Goal: Task Accomplishment & Management: Use online tool/utility

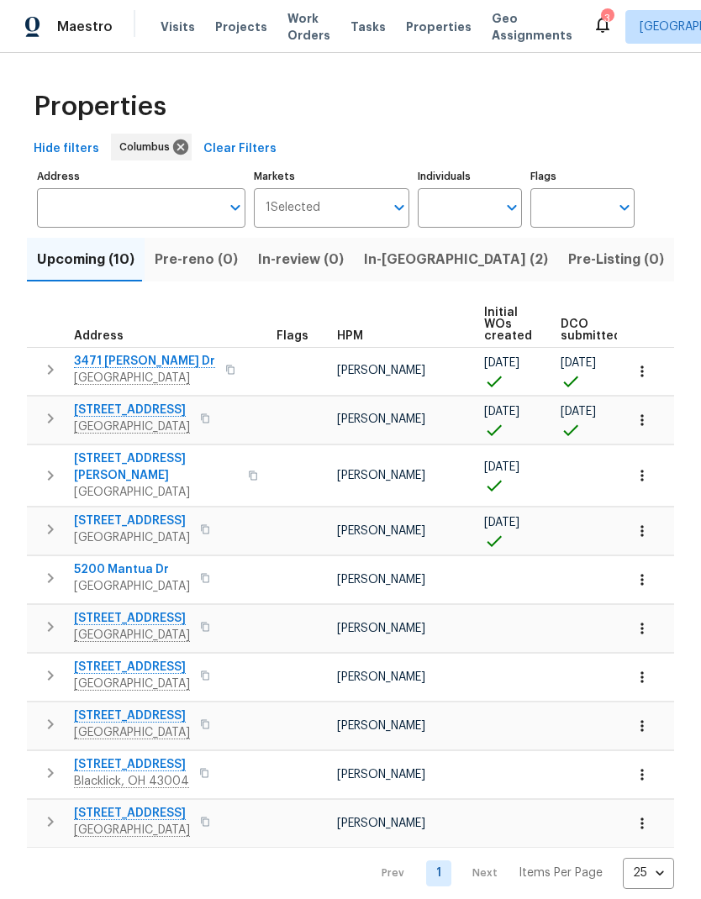
click at [391, 272] on button "In-reno (2)" at bounding box center [456, 260] width 204 height 44
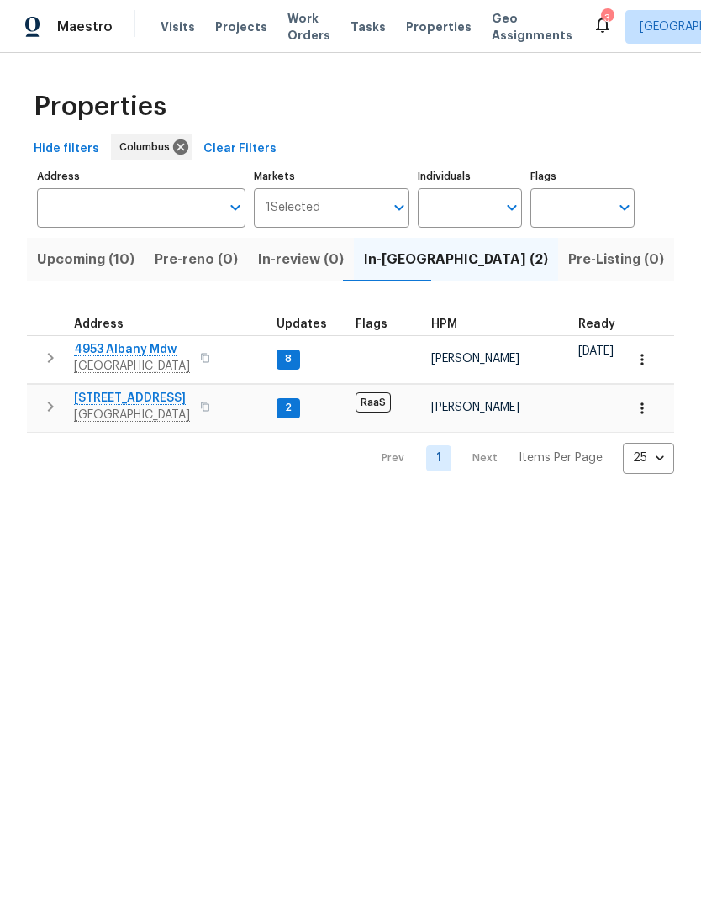
click at [139, 396] on span "[STREET_ADDRESS]" at bounding box center [132, 398] width 116 height 17
click at [152, 213] on input "Address" at bounding box center [128, 207] width 183 height 39
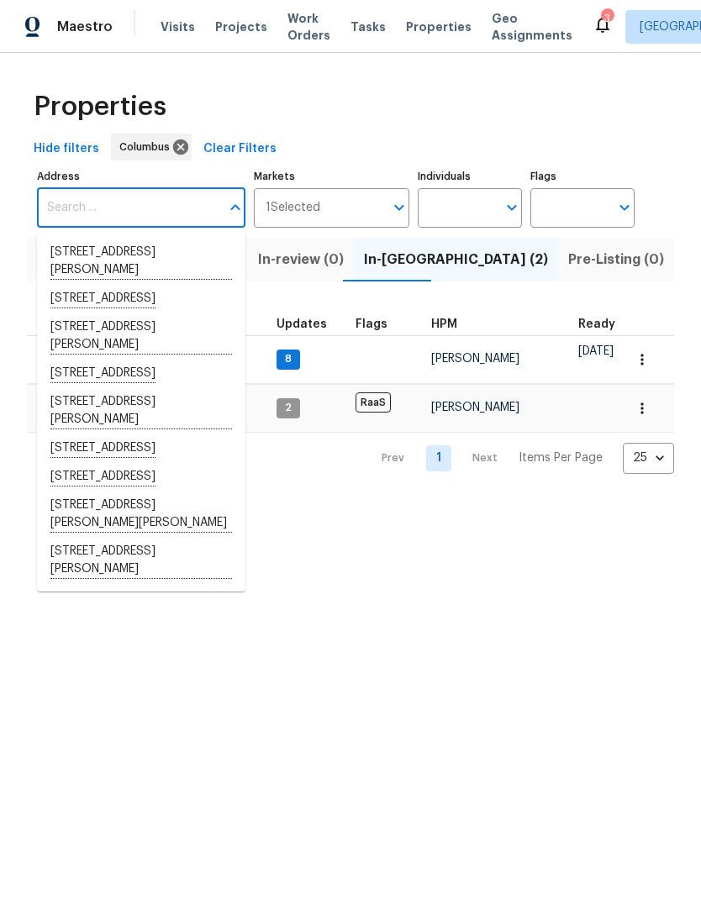
click at [561, 309] on th "HPM" at bounding box center [497, 319] width 147 height 34
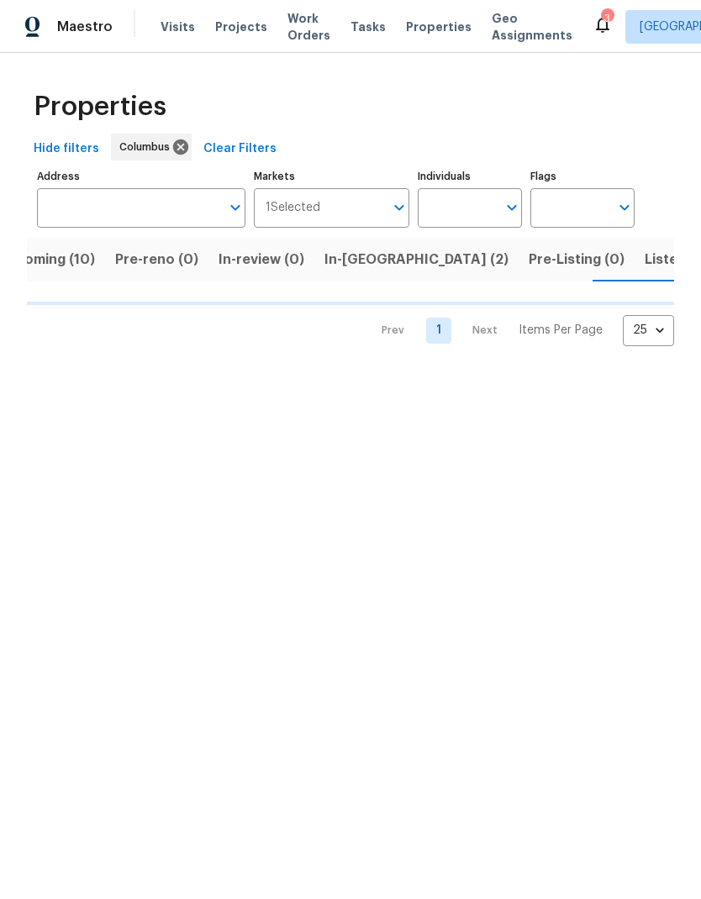
scroll to position [0, 40]
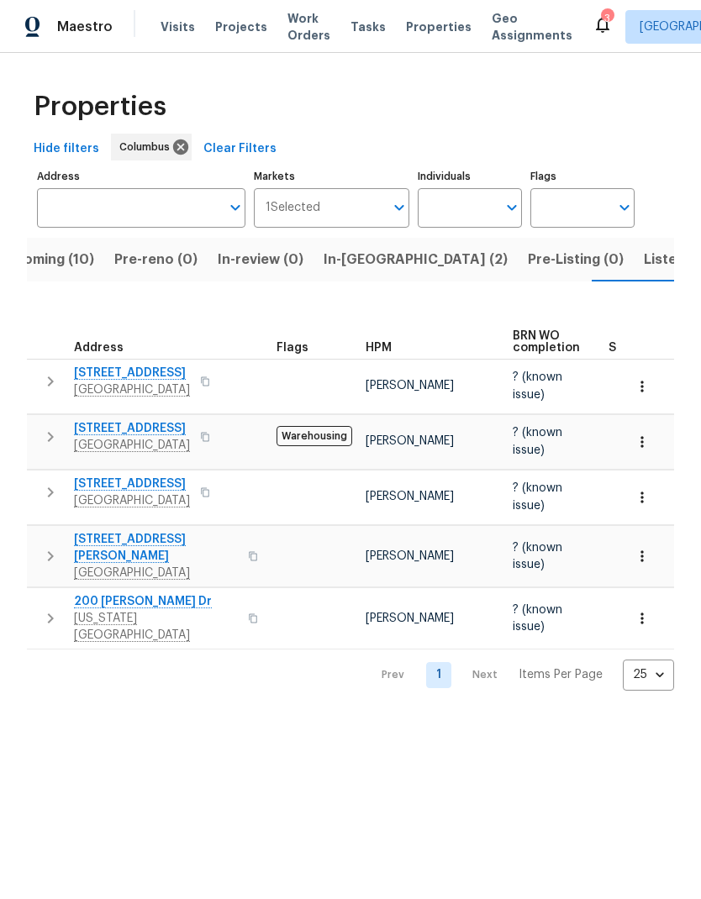
click at [48, 613] on icon "button" at bounding box center [51, 618] width 6 height 10
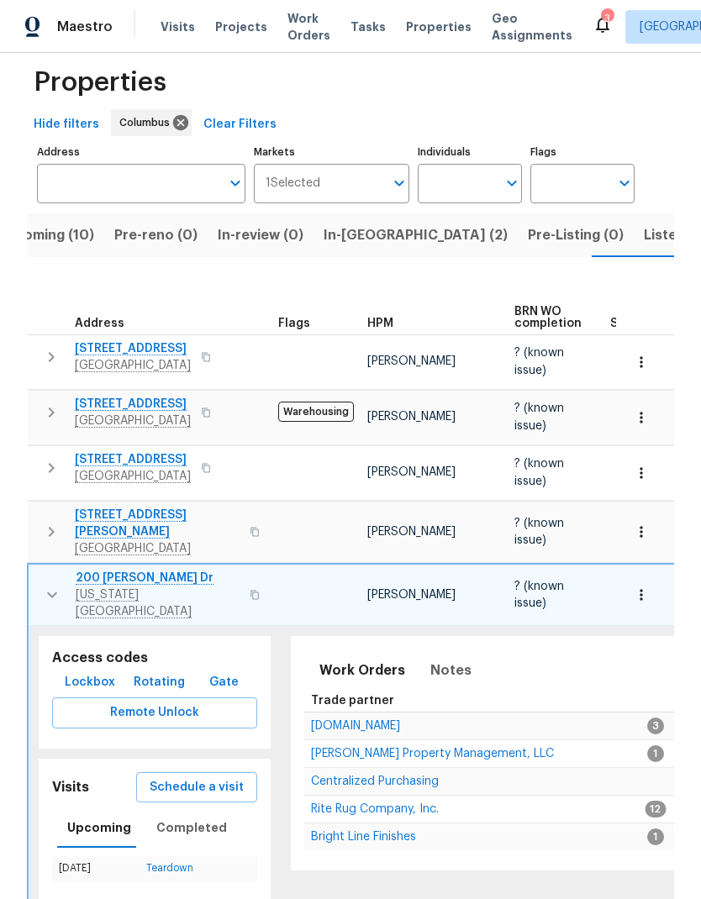
scroll to position [24, 0]
click at [184, 786] on button "Schedule a visit" at bounding box center [196, 788] width 121 height 31
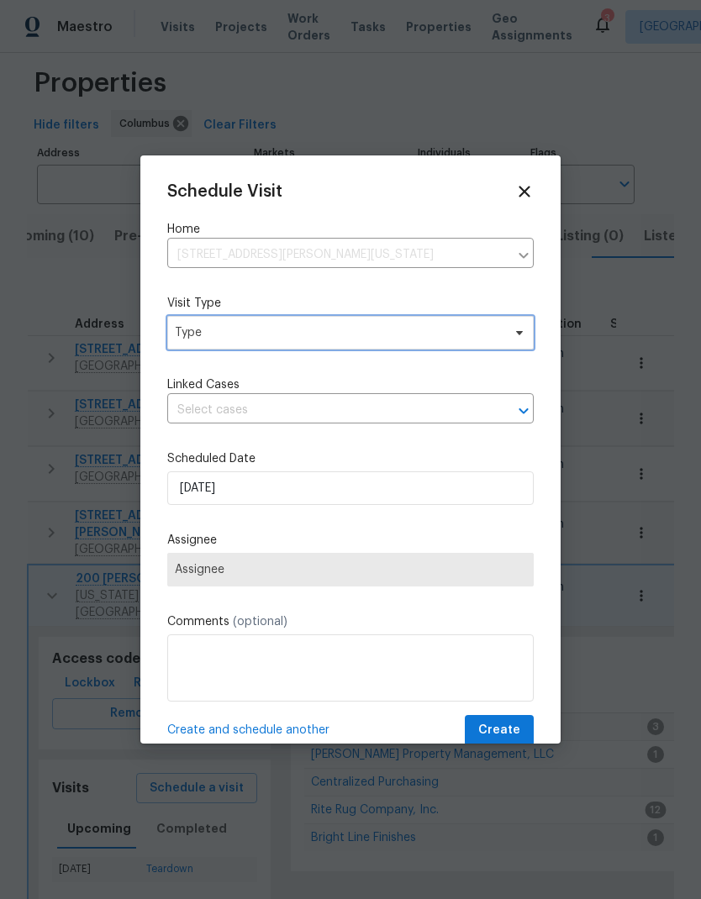
click at [499, 348] on span "Type" at bounding box center [350, 333] width 366 height 34
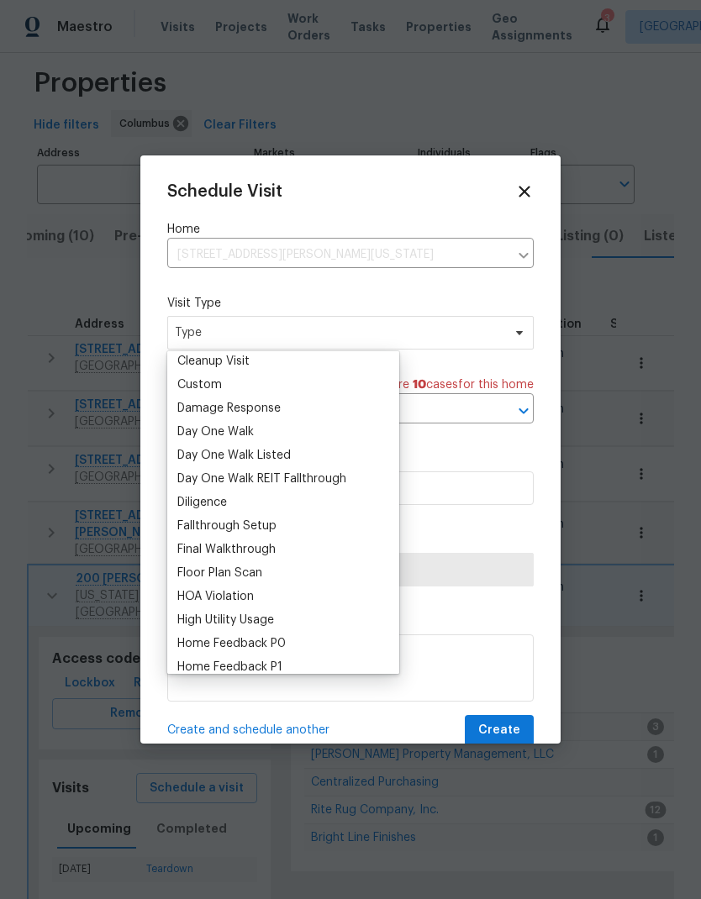
scroll to position [239, 0]
click at [269, 392] on div "Custom" at bounding box center [283, 386] width 222 height 24
click at [199, 391] on div "Custom" at bounding box center [199, 385] width 45 height 17
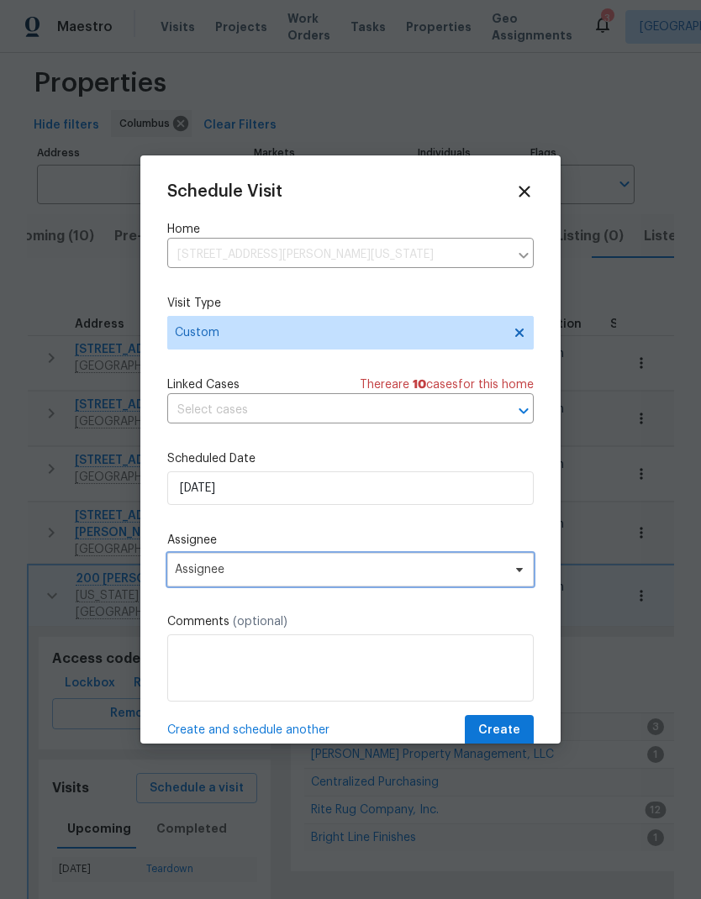
click at [451, 570] on span "Assignee" at bounding box center [339, 569] width 329 height 13
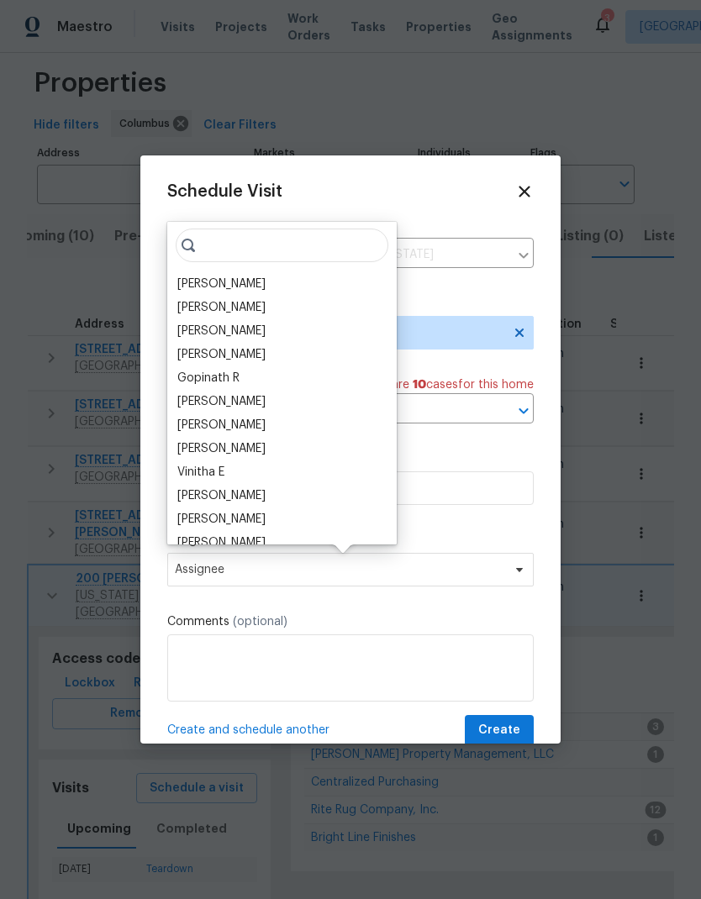
click at [265, 281] on div "[PERSON_NAME]" at bounding box center [221, 284] width 88 height 17
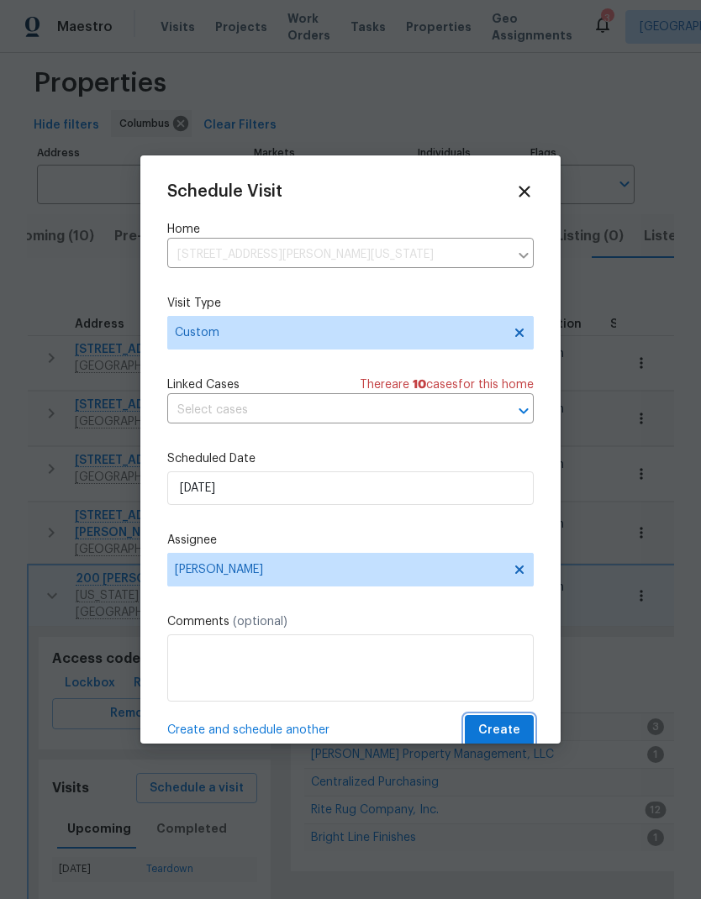
click at [515, 722] on button "Create" at bounding box center [499, 730] width 69 height 31
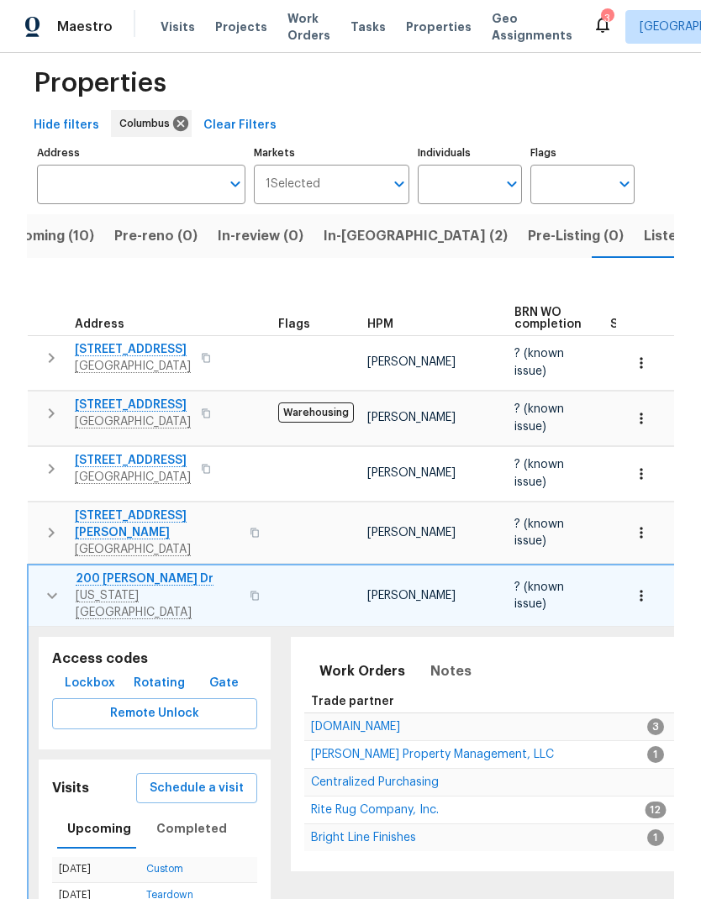
click at [113, 570] on span "200 Richards Dr" at bounding box center [158, 578] width 164 height 17
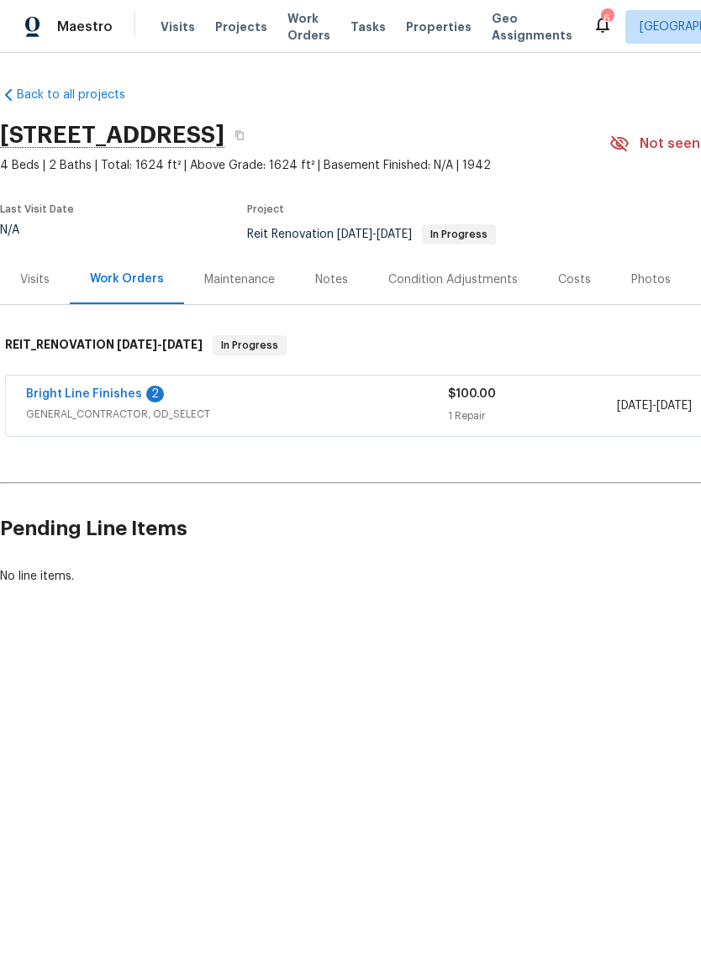
click at [109, 398] on link "Bright Line Finishes" at bounding box center [84, 394] width 116 height 12
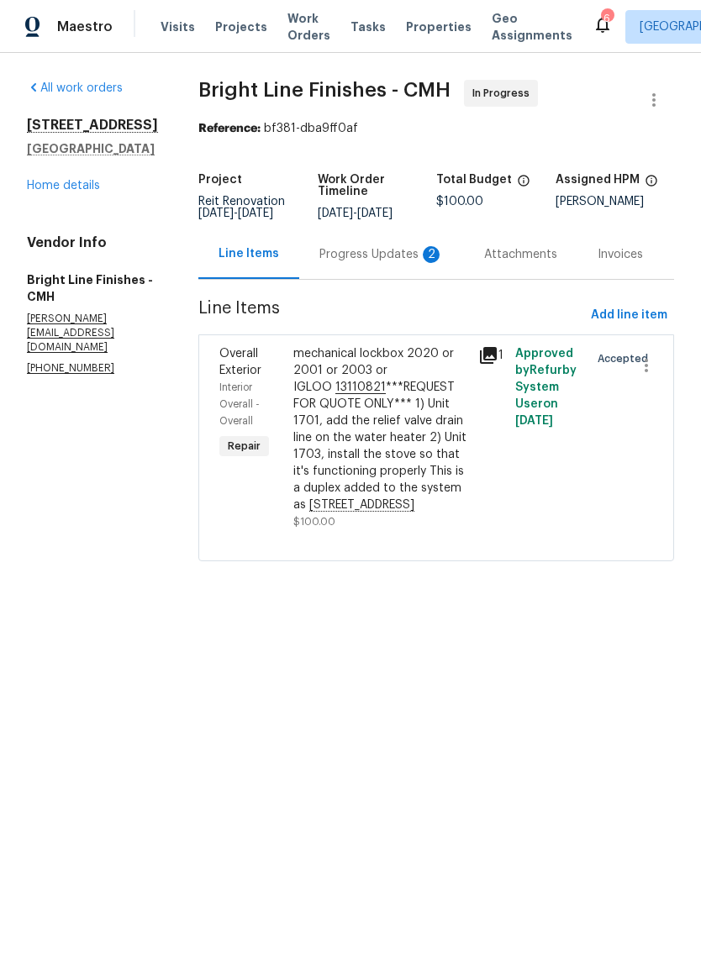
click at [381, 269] on div "Progress Updates 2" at bounding box center [381, 254] width 165 height 50
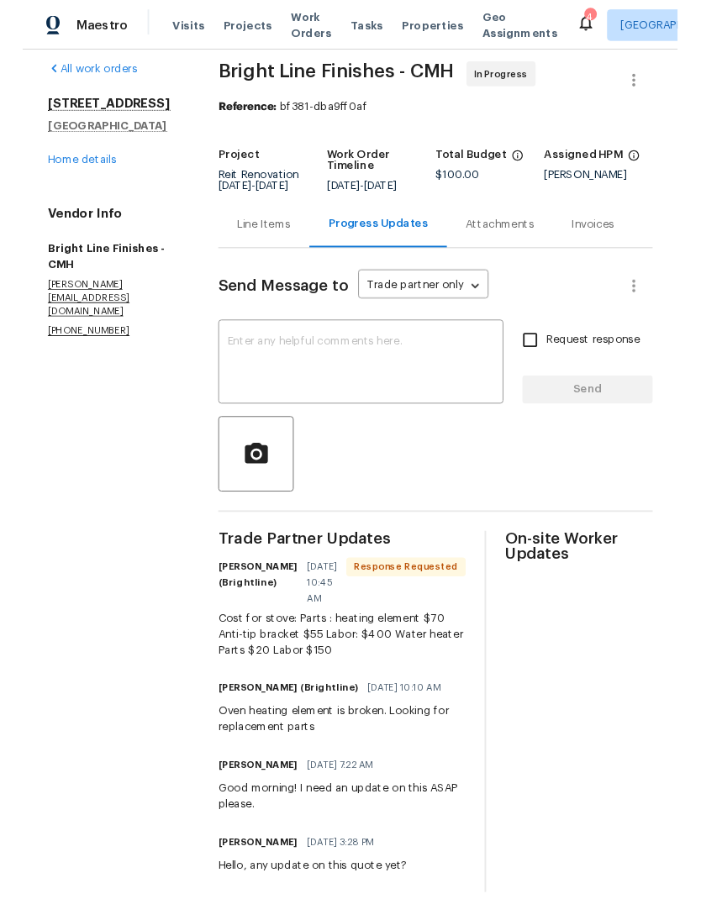
scroll to position [13, 0]
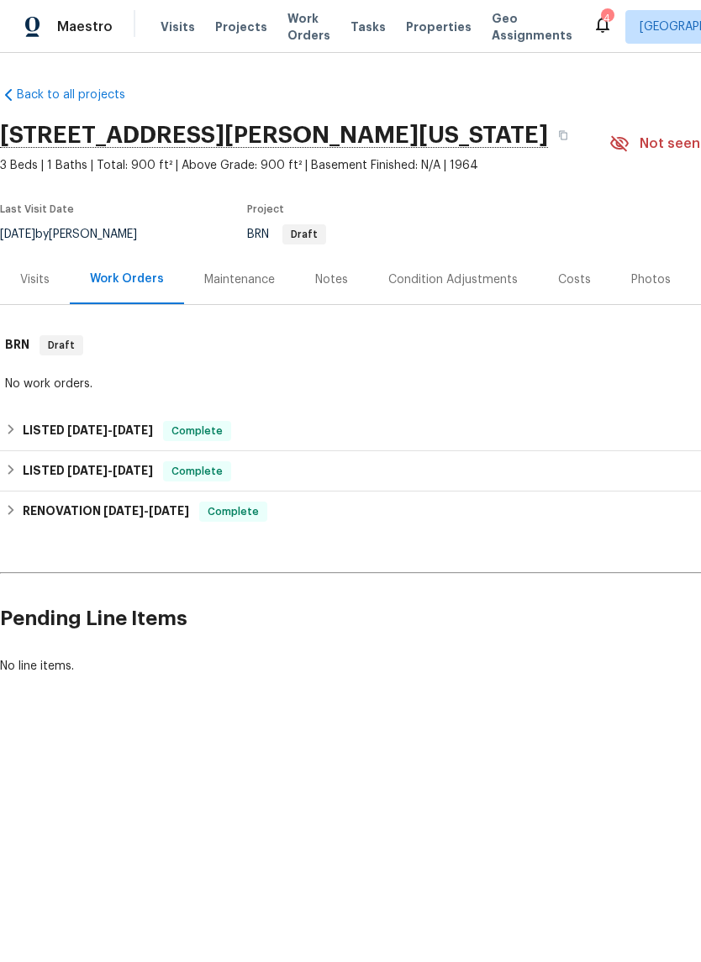
click at [221, 266] on div "Maintenance" at bounding box center [239, 280] width 111 height 50
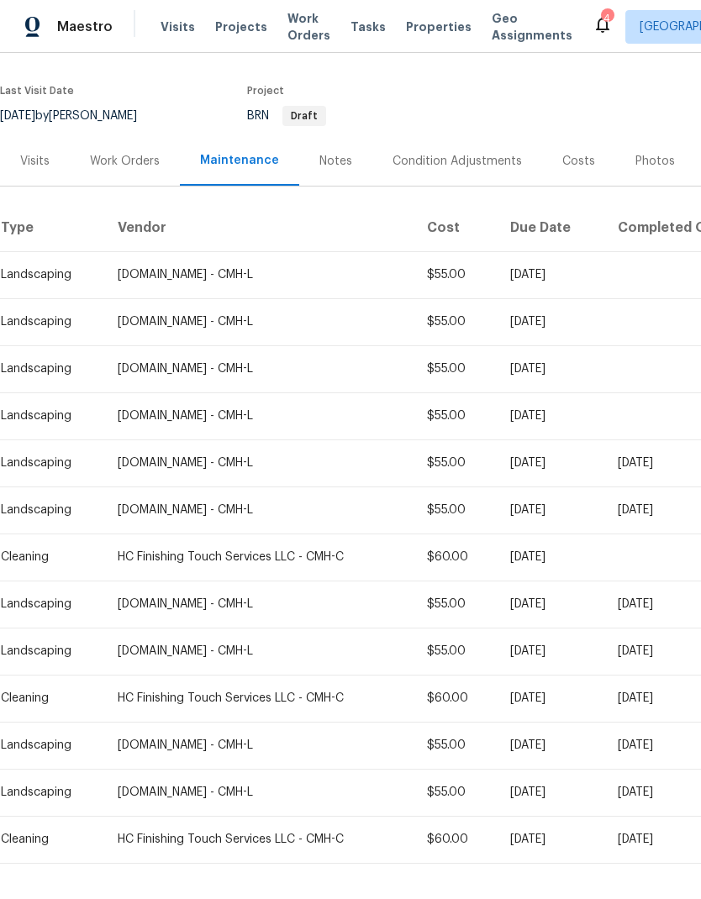
scroll to position [118, 0]
click at [418, 28] on span "Properties" at bounding box center [439, 26] width 66 height 17
